Goal: Information Seeking & Learning: Understand process/instructions

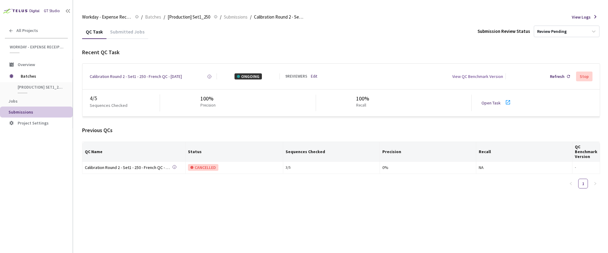
click at [486, 101] on link "Open Task" at bounding box center [490, 102] width 19 height 5
click at [487, 103] on link "Open Task" at bounding box center [490, 102] width 19 height 5
click at [468, 76] on div "View QC Benchmark Version" at bounding box center [477, 76] width 51 height 6
click at [178, 78] on div "Calibration Round 2 - Set1 - 250 - French QC - 09 Sep, 2025" at bounding box center [136, 76] width 92 height 6
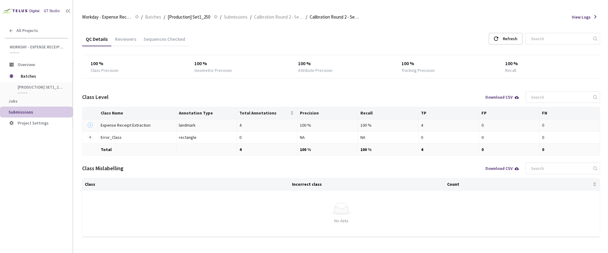
click at [89, 125] on button "Expand row" at bounding box center [90, 125] width 5 height 5
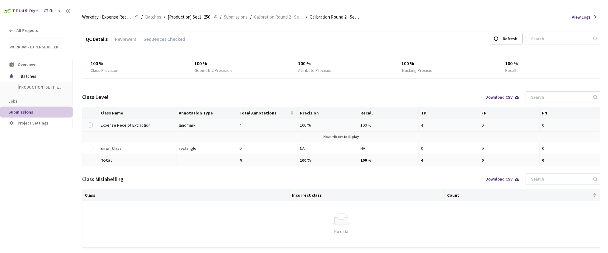
click at [89, 125] on button "Collapse row" at bounding box center [90, 125] width 5 height 5
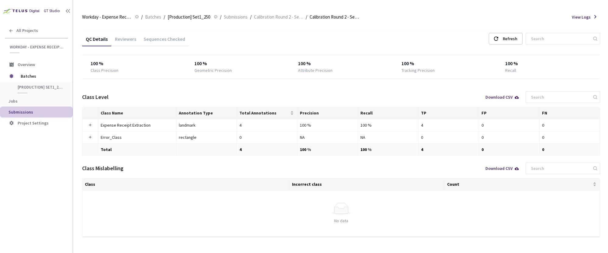
click at [150, 39] on div "Sequences Checked" at bounding box center [164, 41] width 49 height 10
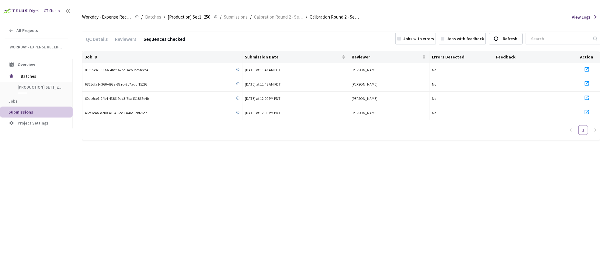
click at [123, 40] on div "Reviewers" at bounding box center [125, 41] width 29 height 10
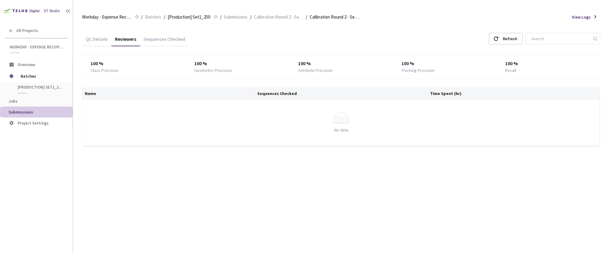
click at [156, 40] on div "Sequences Checked" at bounding box center [164, 41] width 49 height 10
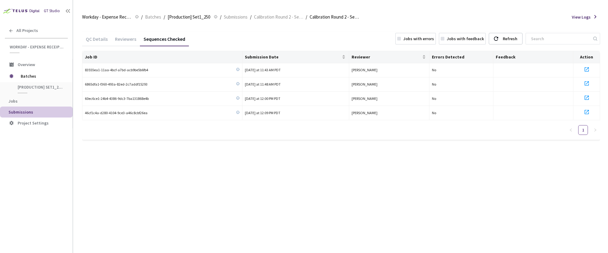
click at [132, 37] on div "Reviewers" at bounding box center [125, 41] width 29 height 10
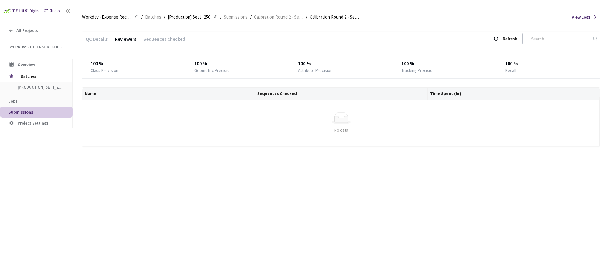
click at [88, 42] on div "QC Details" at bounding box center [96, 41] width 29 height 10
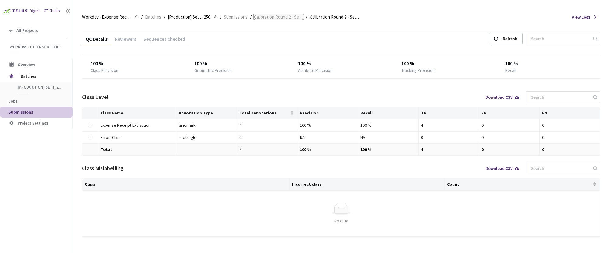
click at [286, 19] on span "Calibration Round 2 - Set1 - 250 - French" at bounding box center [278, 16] width 49 height 7
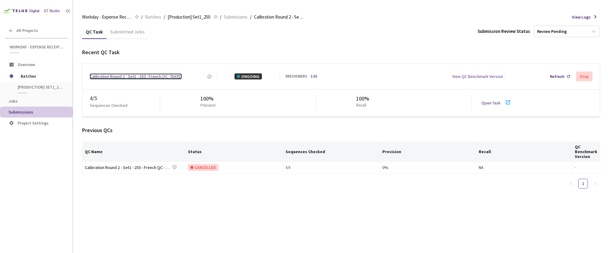
click at [157, 76] on div "Calibration Round 2 - Set1 - 250 - French QC - 09 Sep, 2025" at bounding box center [136, 76] width 92 height 6
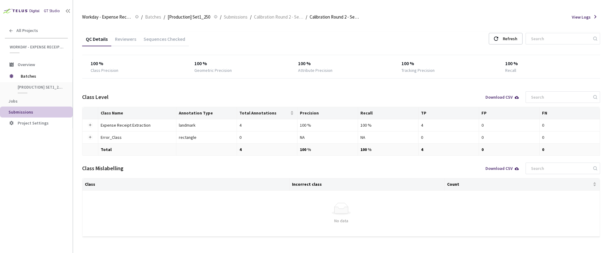
click at [152, 40] on div "Sequences Checked" at bounding box center [164, 41] width 49 height 10
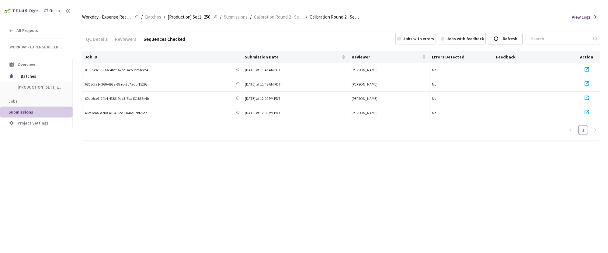
click at [122, 37] on div "Reviewers" at bounding box center [125, 41] width 29 height 10
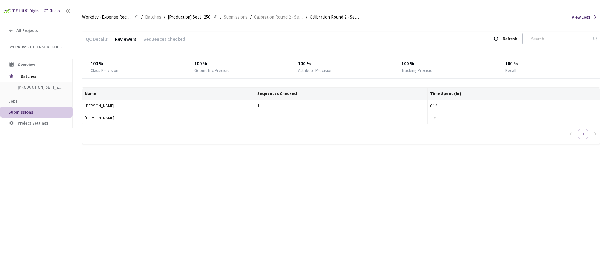
click at [106, 38] on div "QC Details" at bounding box center [96, 41] width 29 height 10
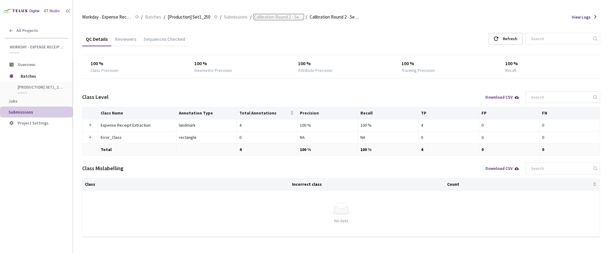
click at [271, 19] on span "Calibration Round 2 - Set1 - 250 - French" at bounding box center [278, 16] width 49 height 7
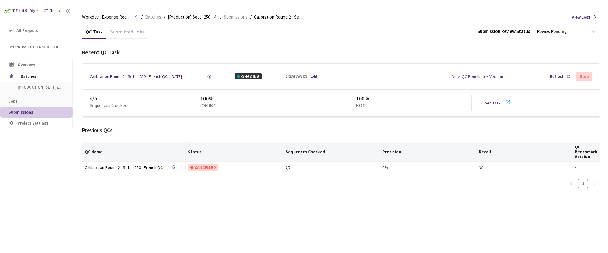
click at [227, 129] on div "Previous QCs" at bounding box center [341, 130] width 518 height 8
click at [151, 76] on div "Calibration Round 2 - Set1 - 250 - French QC - 09 Sep, 2025" at bounding box center [136, 76] width 92 height 6
